Goal: Use online tool/utility: Utilize a website feature to perform a specific function

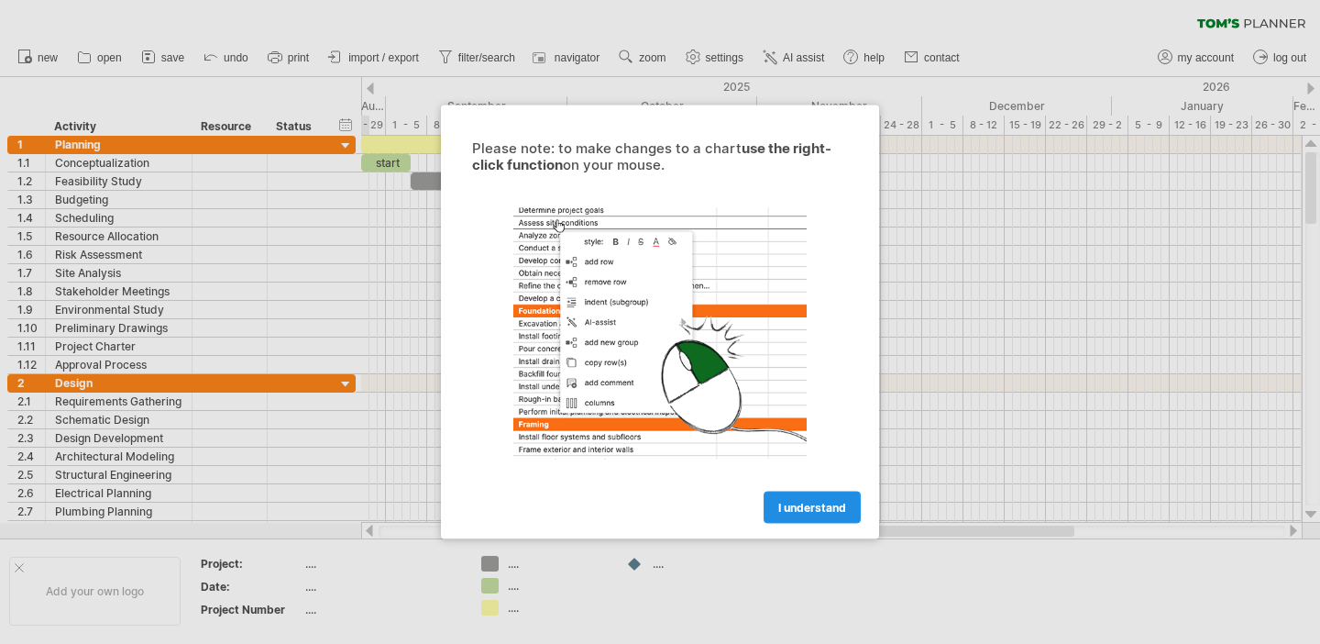
click at [818, 503] on span "I understand" at bounding box center [812, 508] width 68 height 14
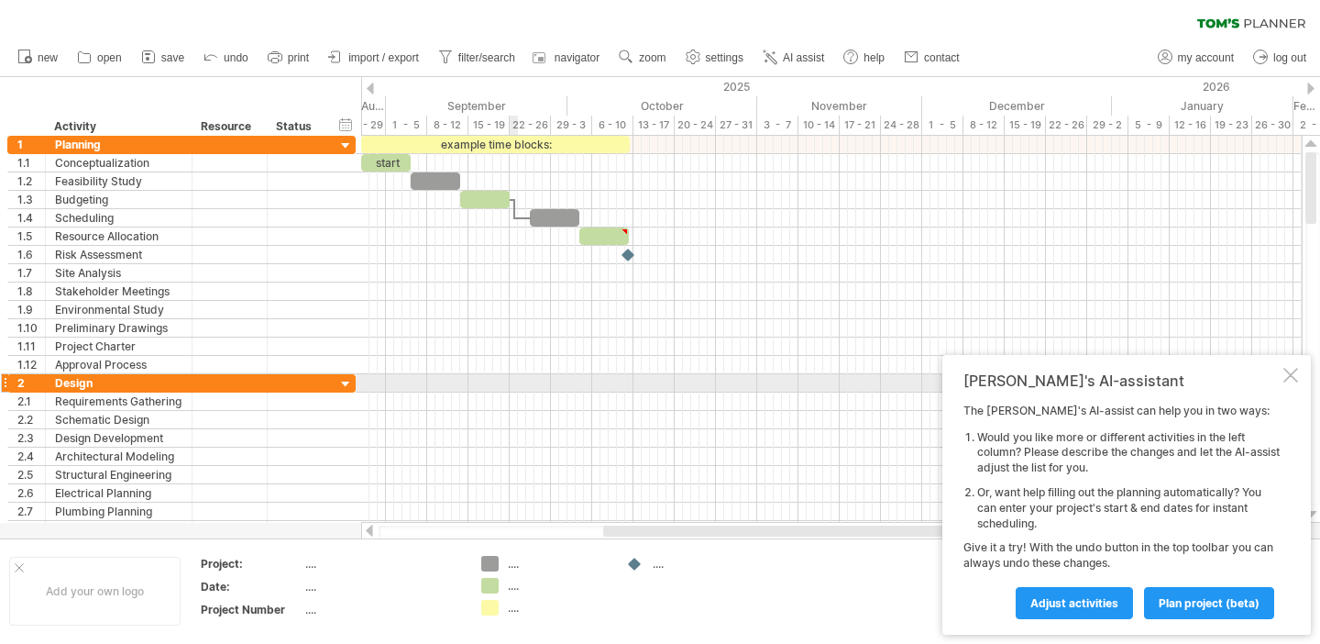
drag, startPoint x: 512, startPoint y: 380, endPoint x: 533, endPoint y: 380, distance: 21.1
click at [520, 380] on div at bounding box center [831, 383] width 941 height 18
drag, startPoint x: 541, startPoint y: 380, endPoint x: 495, endPoint y: 380, distance: 45.8
click at [495, 380] on div at bounding box center [831, 383] width 941 height 18
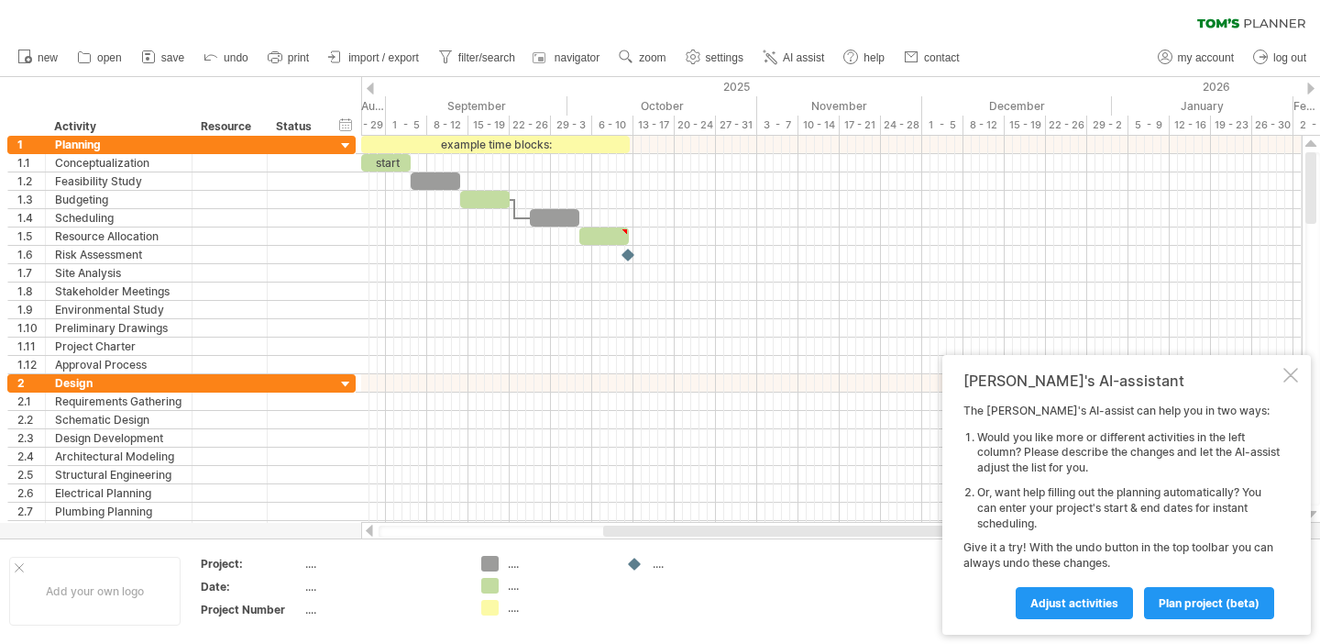
click at [367, 89] on div at bounding box center [370, 89] width 7 height 12
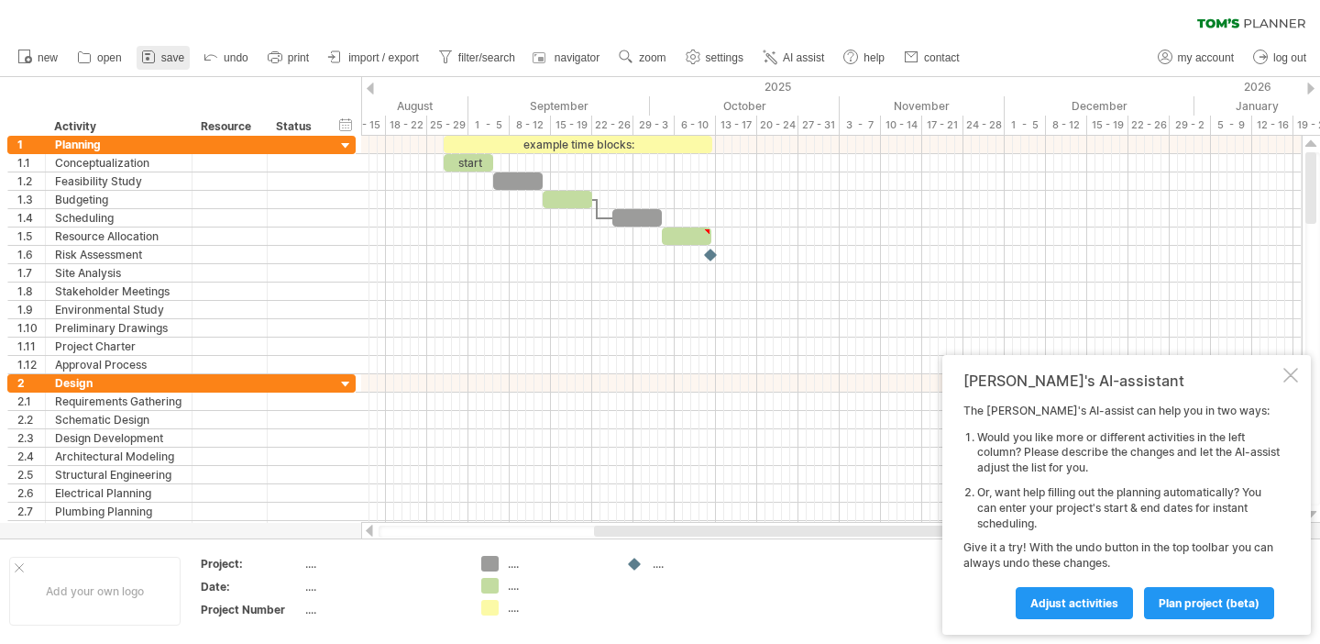
click at [174, 59] on span "save" at bounding box center [172, 57] width 23 height 13
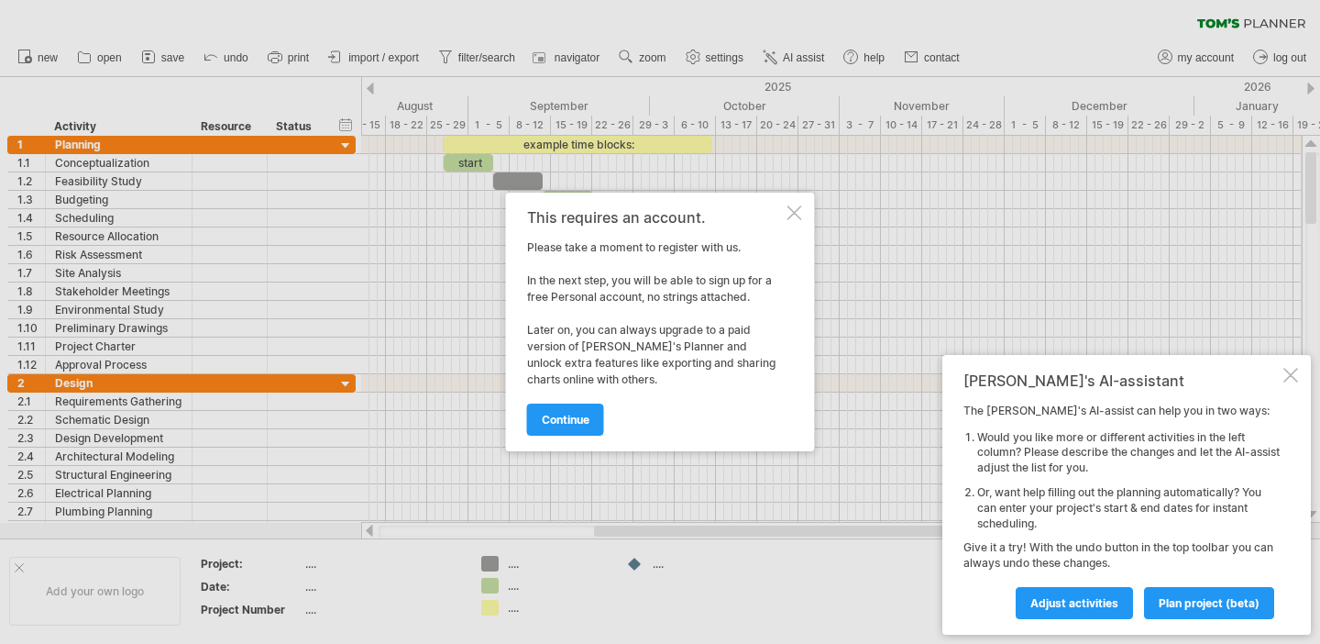
click at [792, 217] on div at bounding box center [794, 212] width 15 height 15
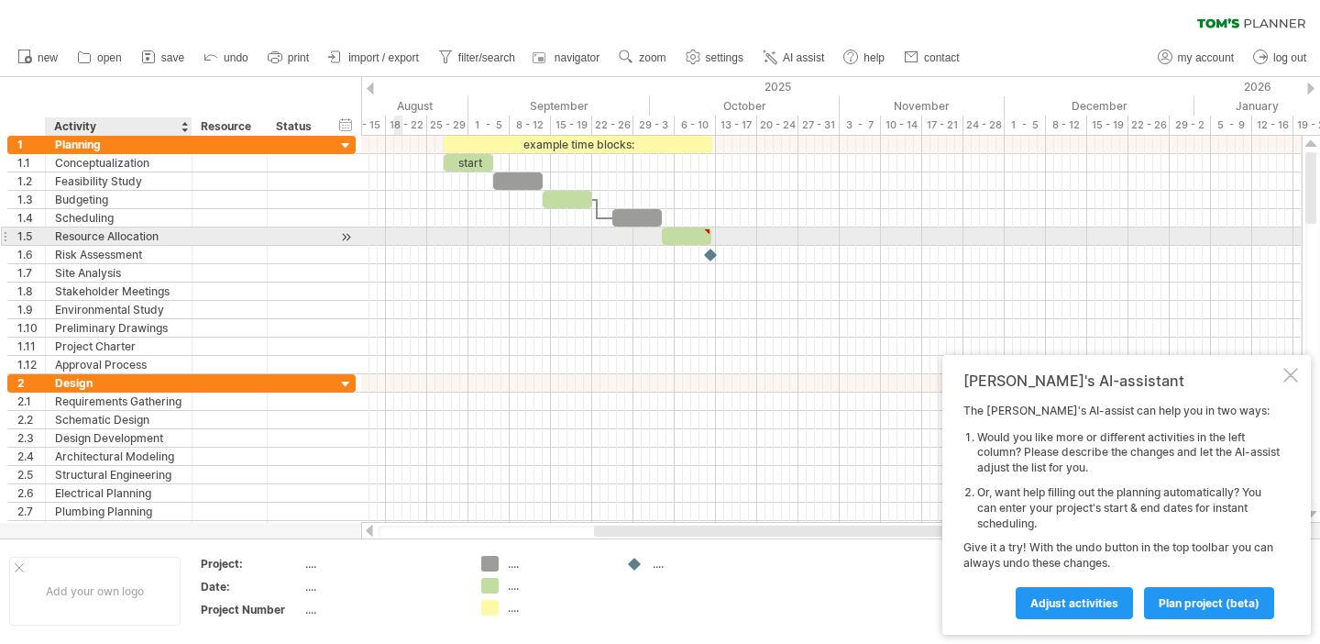
click at [132, 237] on div "Resource Allocation" at bounding box center [118, 235] width 127 height 17
click at [132, 237] on input "**********" at bounding box center [118, 235] width 127 height 17
type input "*"
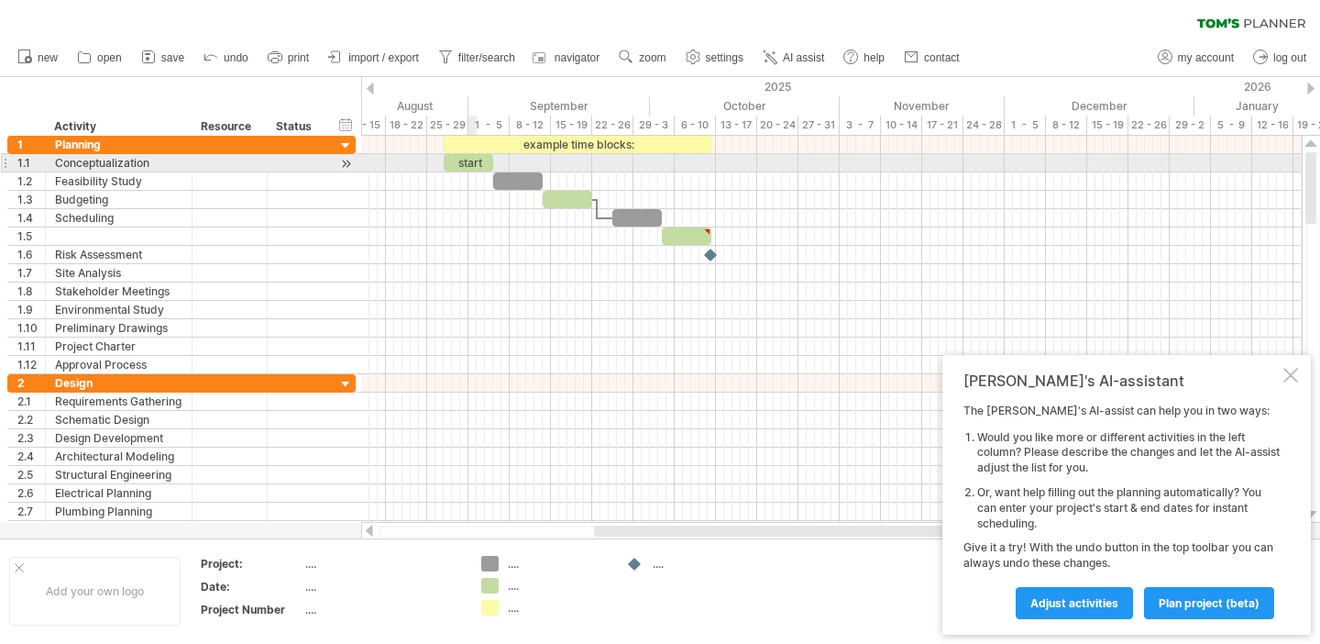
click at [473, 165] on div "start" at bounding box center [469, 162] width 50 height 17
